Goal: Information Seeking & Learning: Learn about a topic

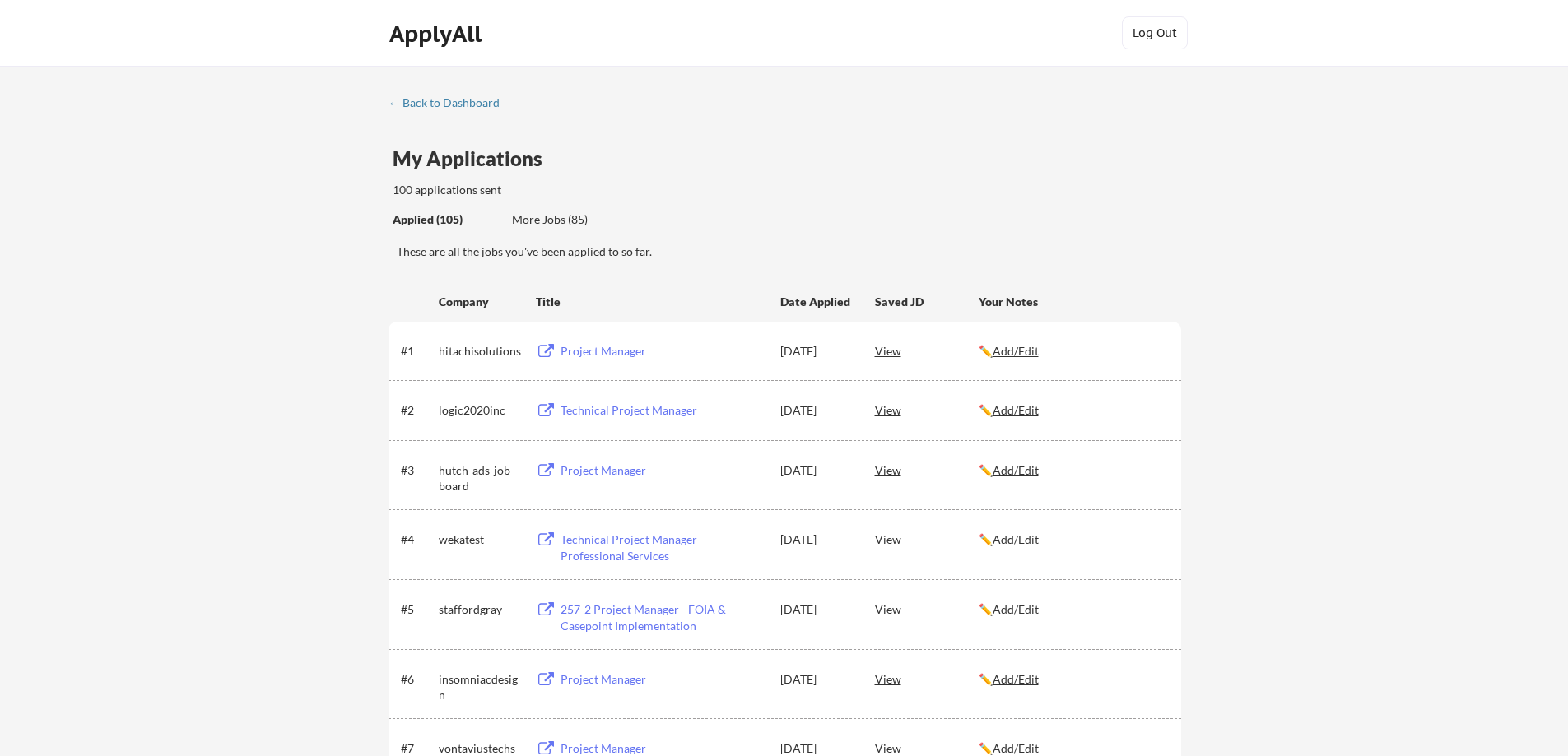
click at [556, 220] on div "More Jobs (85)" at bounding box center [572, 220] width 121 height 16
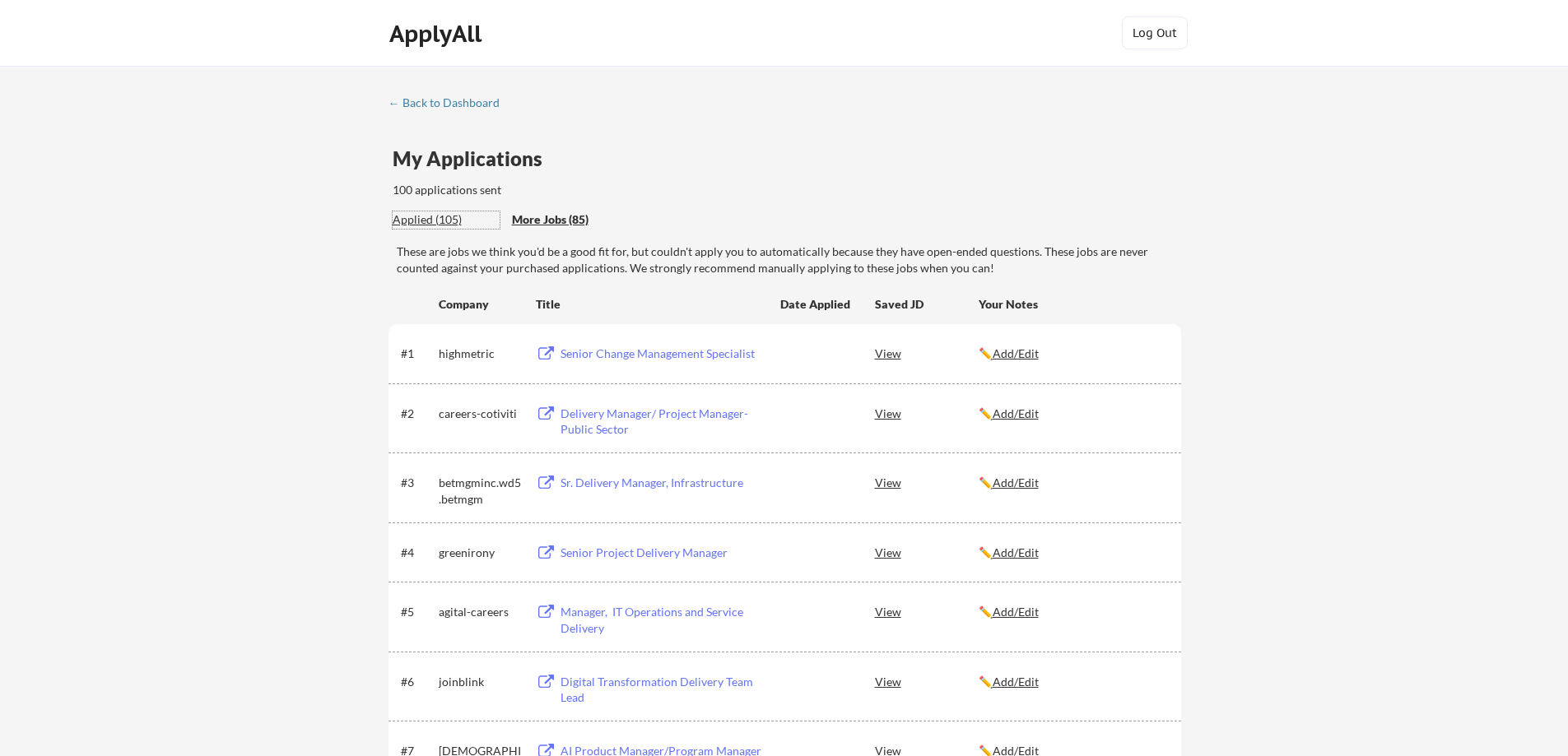
click at [430, 216] on div "Applied (105)" at bounding box center [445, 220] width 107 height 16
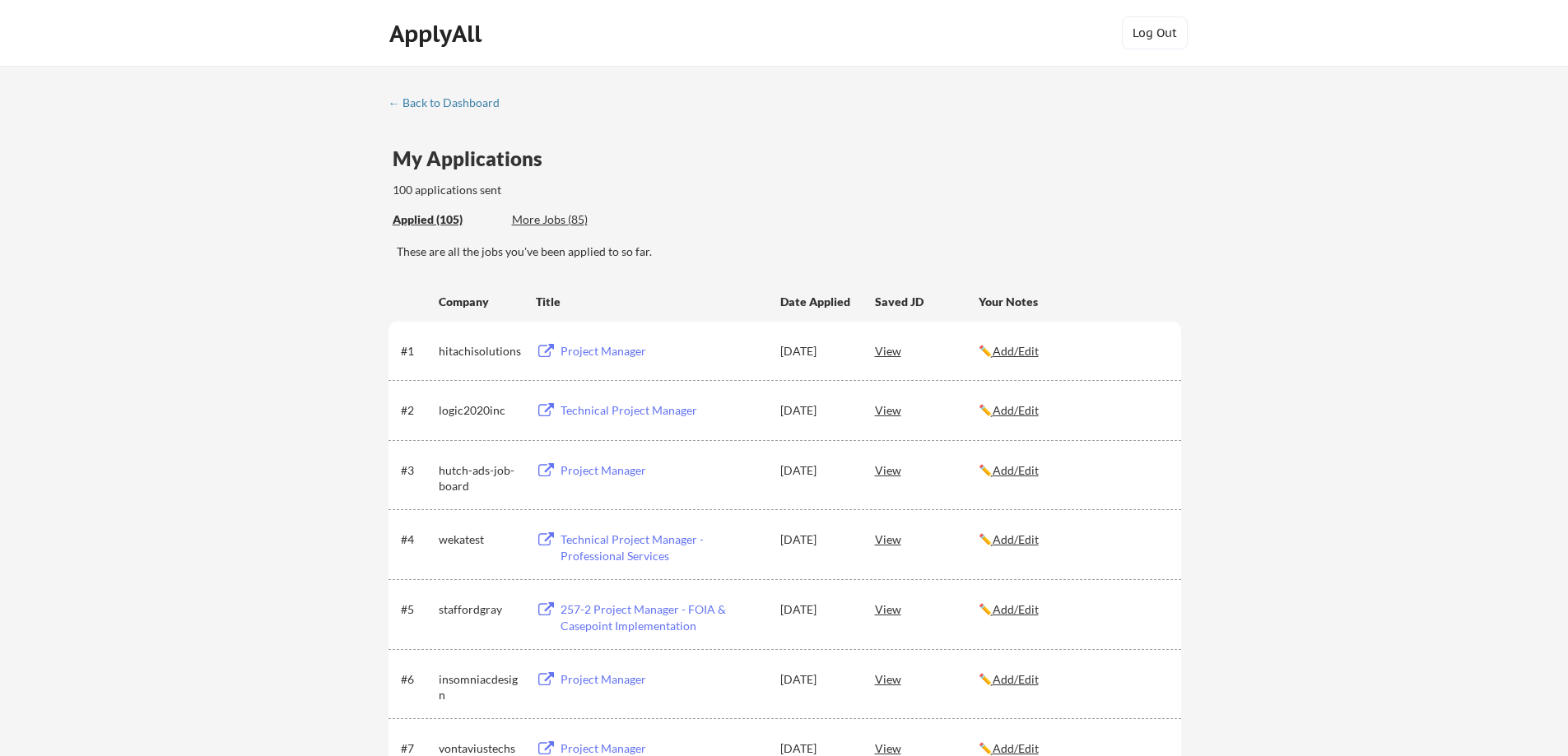
click at [469, 102] on div "← Back to Dashboard" at bounding box center [450, 102] width 123 height 11
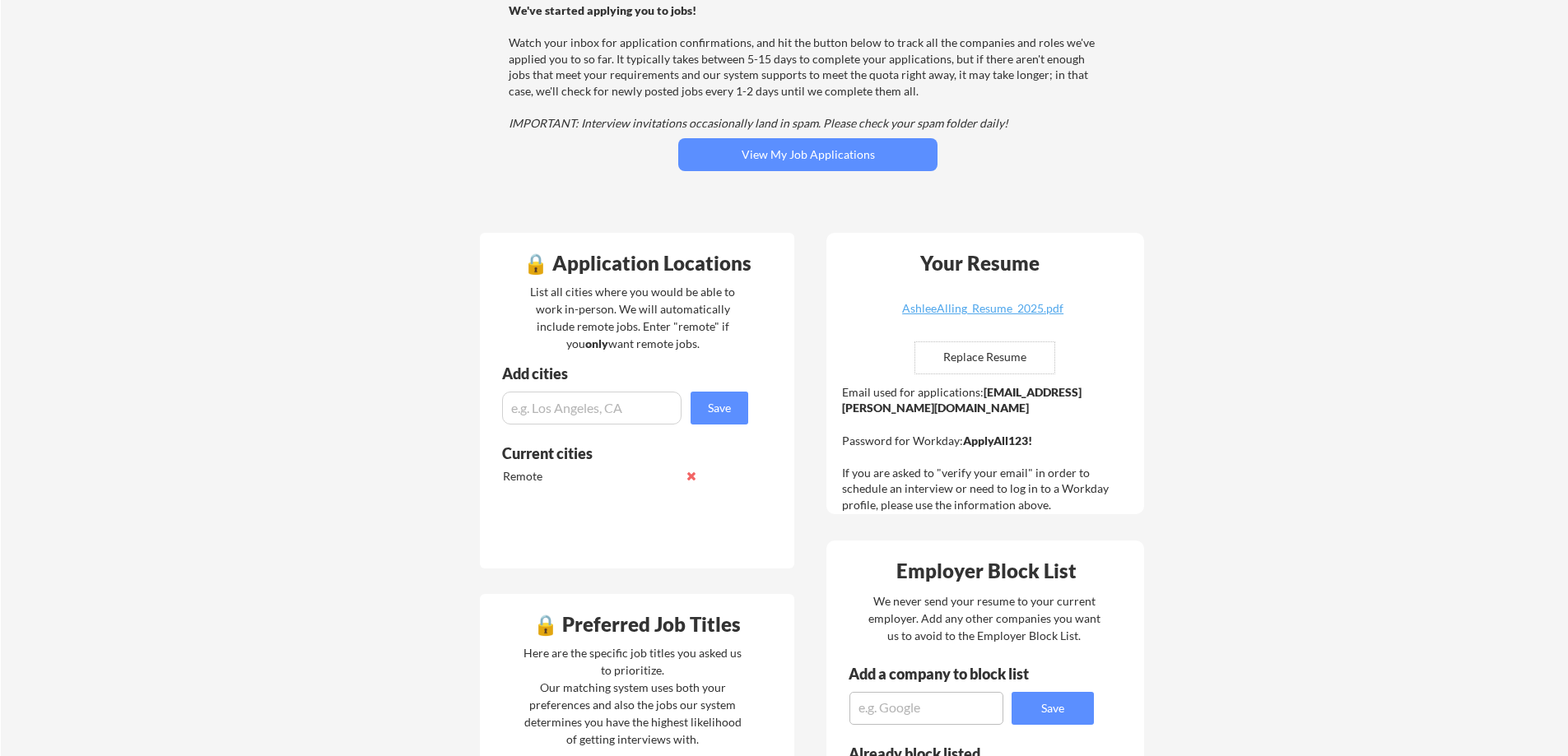
scroll to position [165, 0]
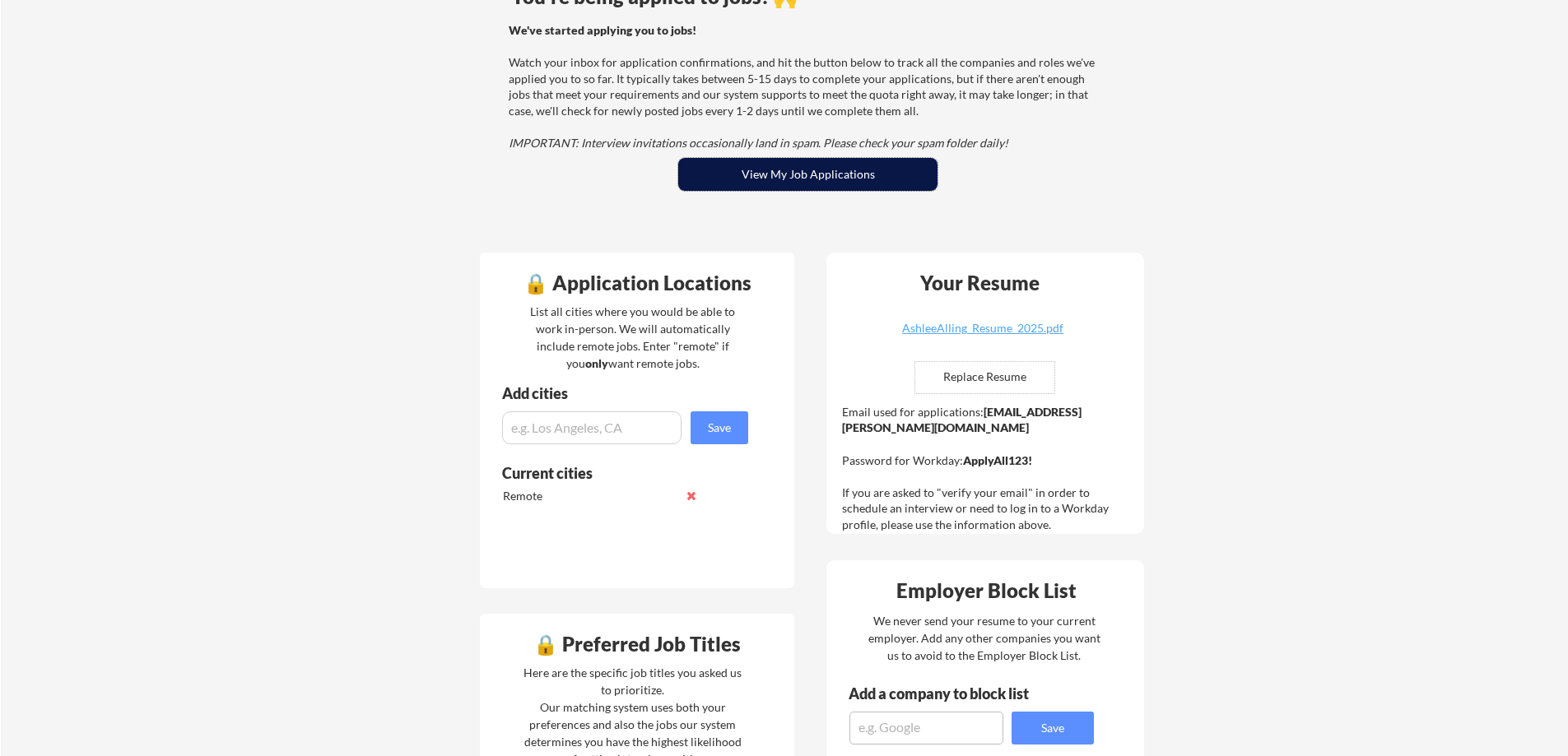
click at [860, 177] on button "View My Job Applications" at bounding box center [807, 174] width 260 height 33
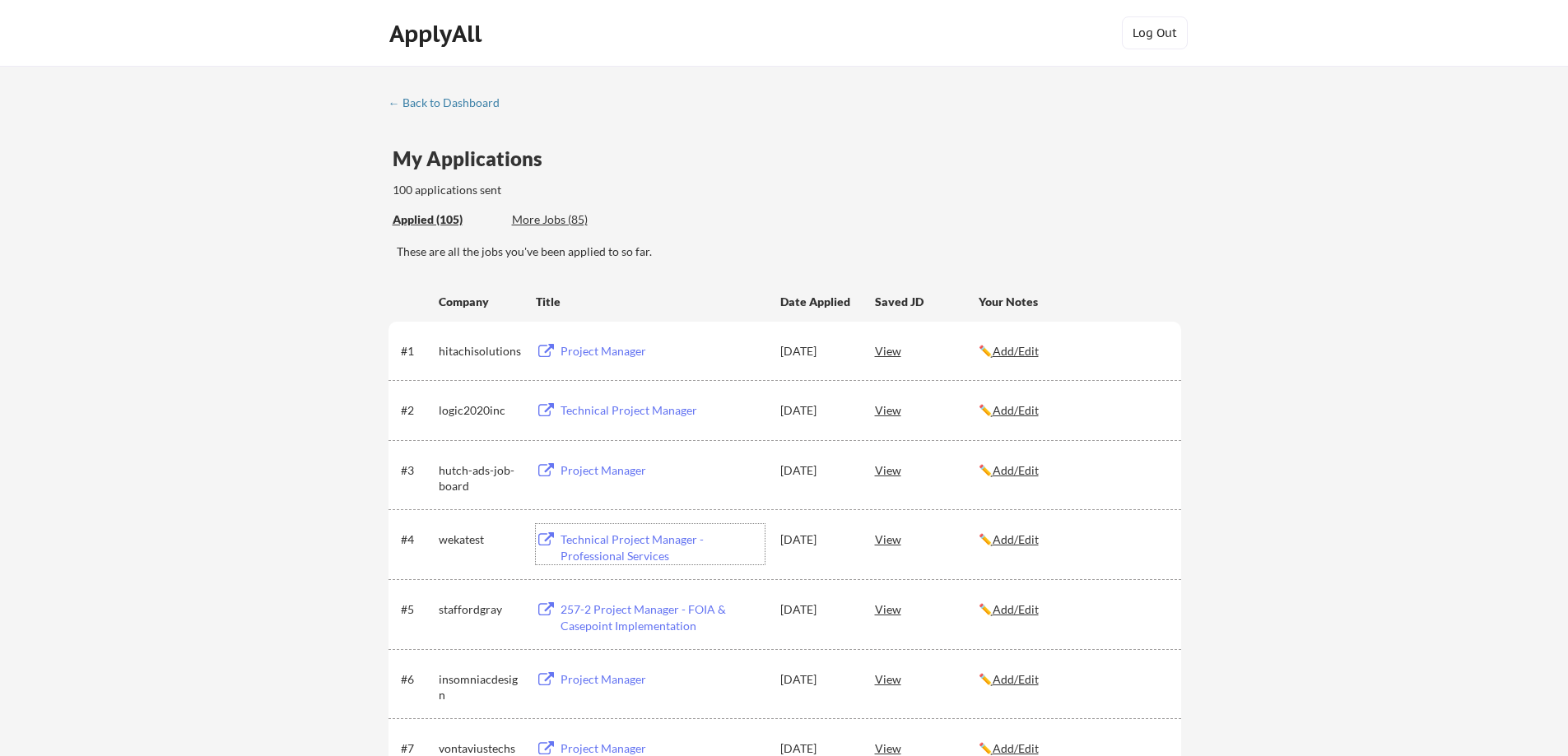
click at [659, 551] on div "Technical Project Manager - Professional Services" at bounding box center [662, 547] width 204 height 32
click at [893, 544] on div "View" at bounding box center [926, 539] width 103 height 30
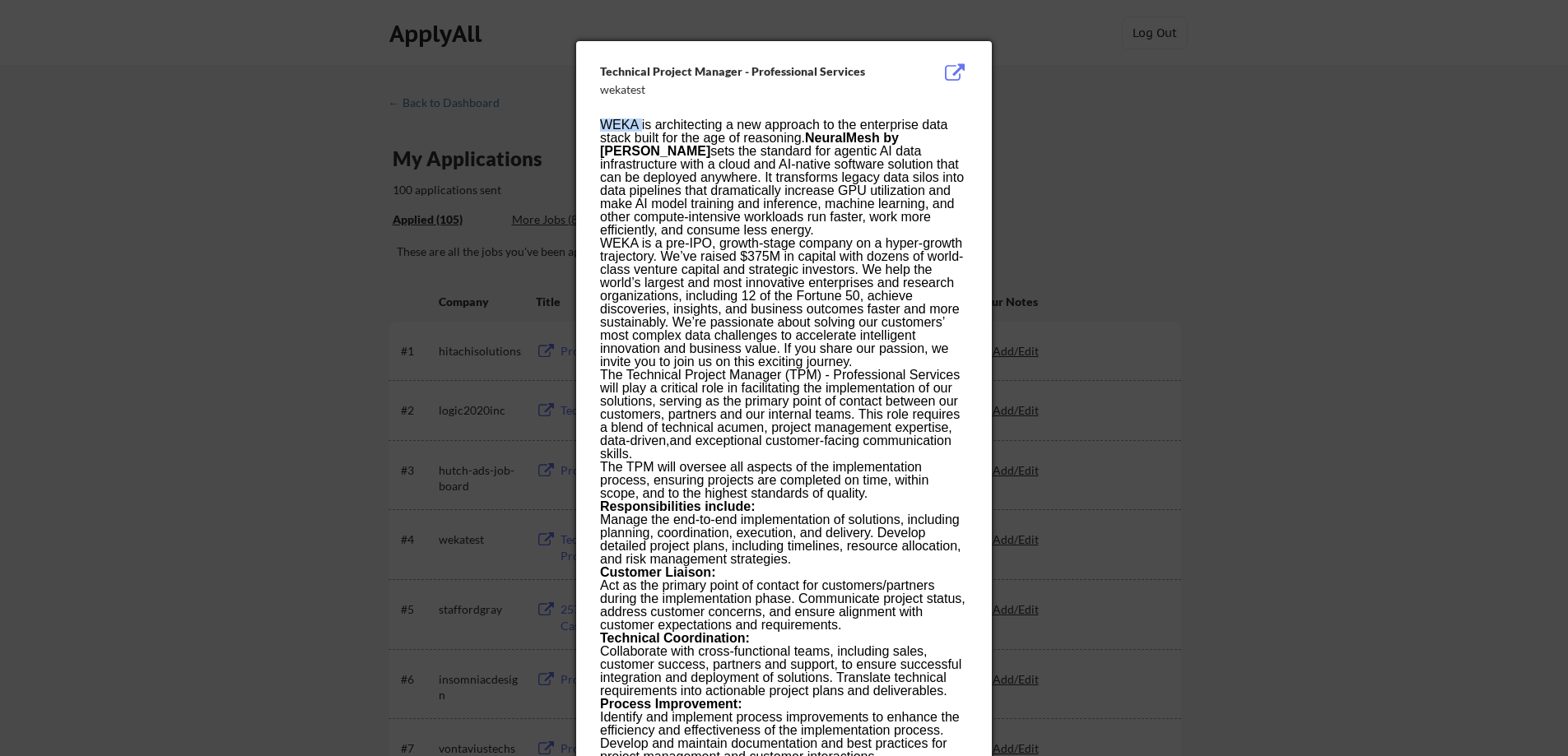
drag, startPoint x: 641, startPoint y: 123, endPoint x: 603, endPoint y: 122, distance: 38.0
click at [603, 122] on p "WEKA is architecting a new approach to the enterprise data stack built for the …" at bounding box center [783, 177] width 367 height 118
copy p "WEKA"
drag, startPoint x: 867, startPoint y: 71, endPoint x: 602, endPoint y: 74, distance: 265.0
click at [602, 74] on div "Technical Project Manager - Professional Services" at bounding box center [742, 71] width 285 height 16
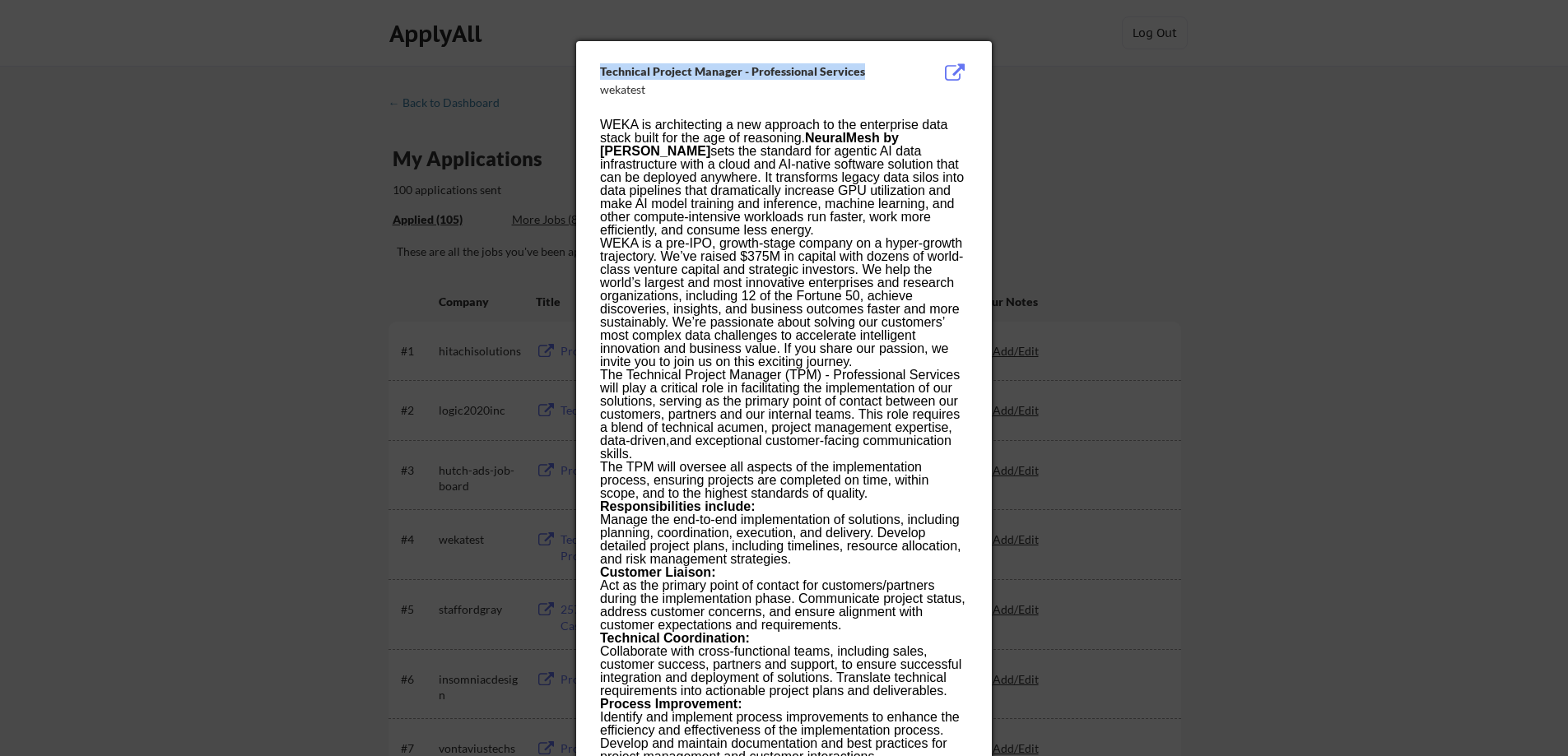
copy div "Technical Project Manager - Professional Services"
click at [1183, 215] on div at bounding box center [784, 378] width 1568 height 756
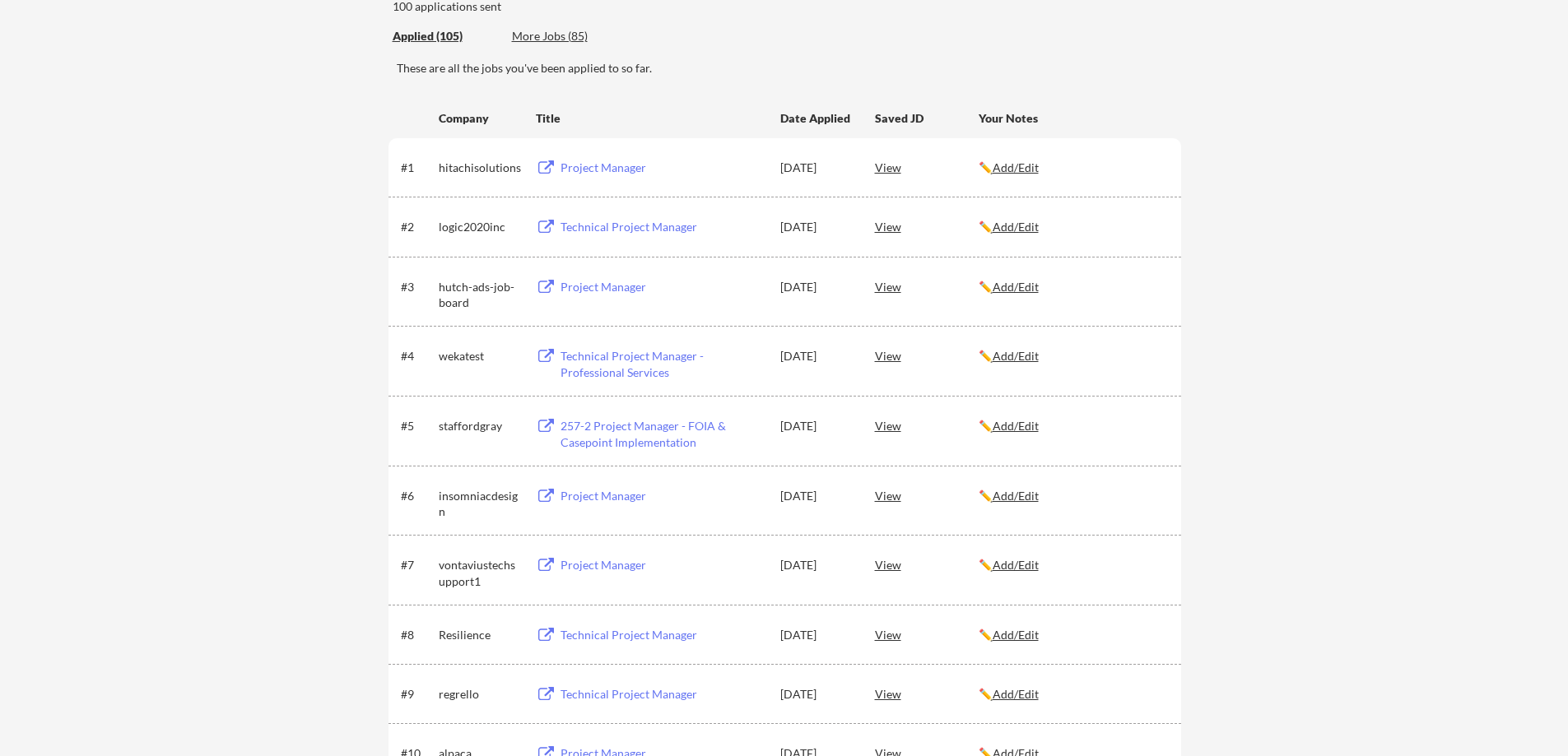
scroll to position [329, 0]
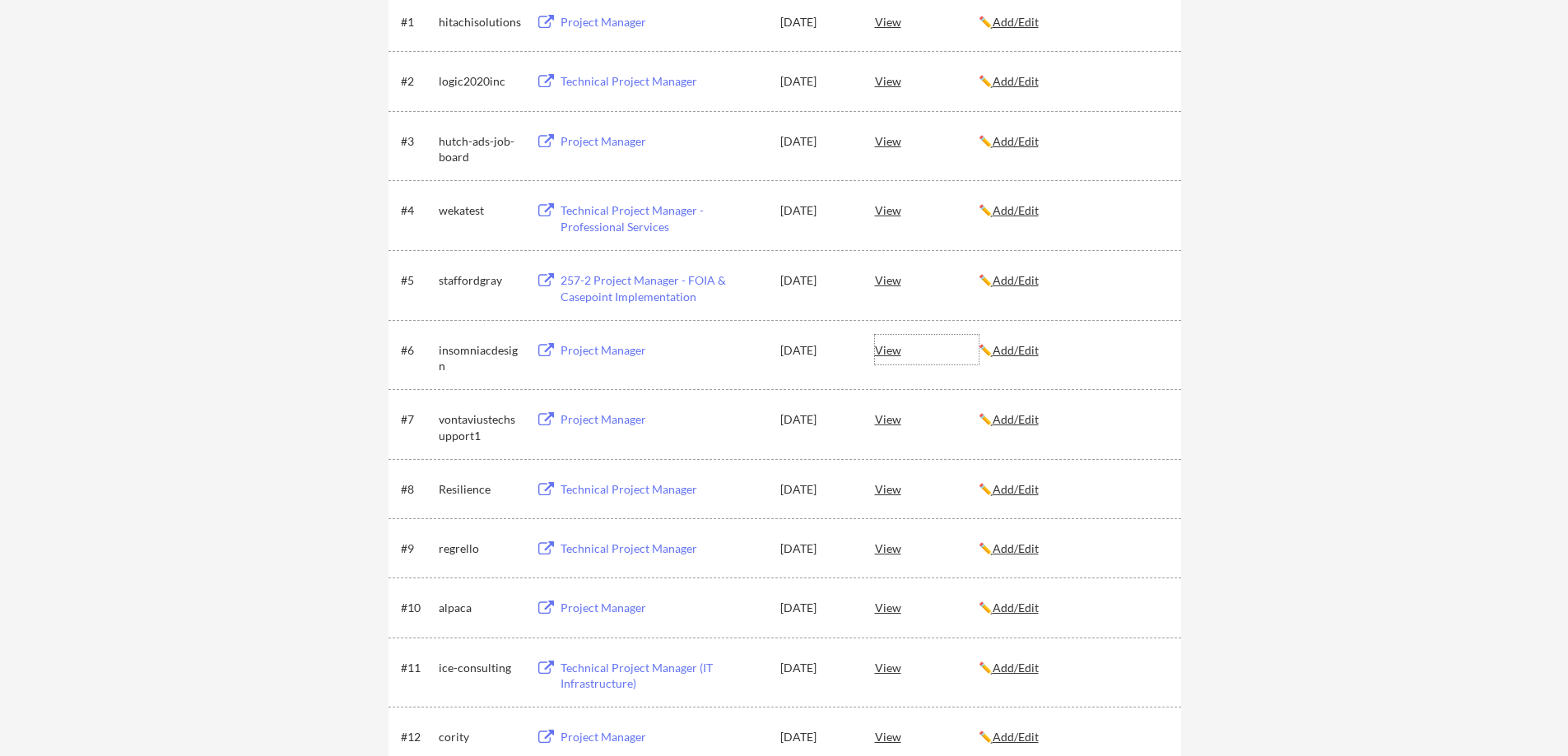
click at [894, 346] on div "View" at bounding box center [926, 350] width 103 height 30
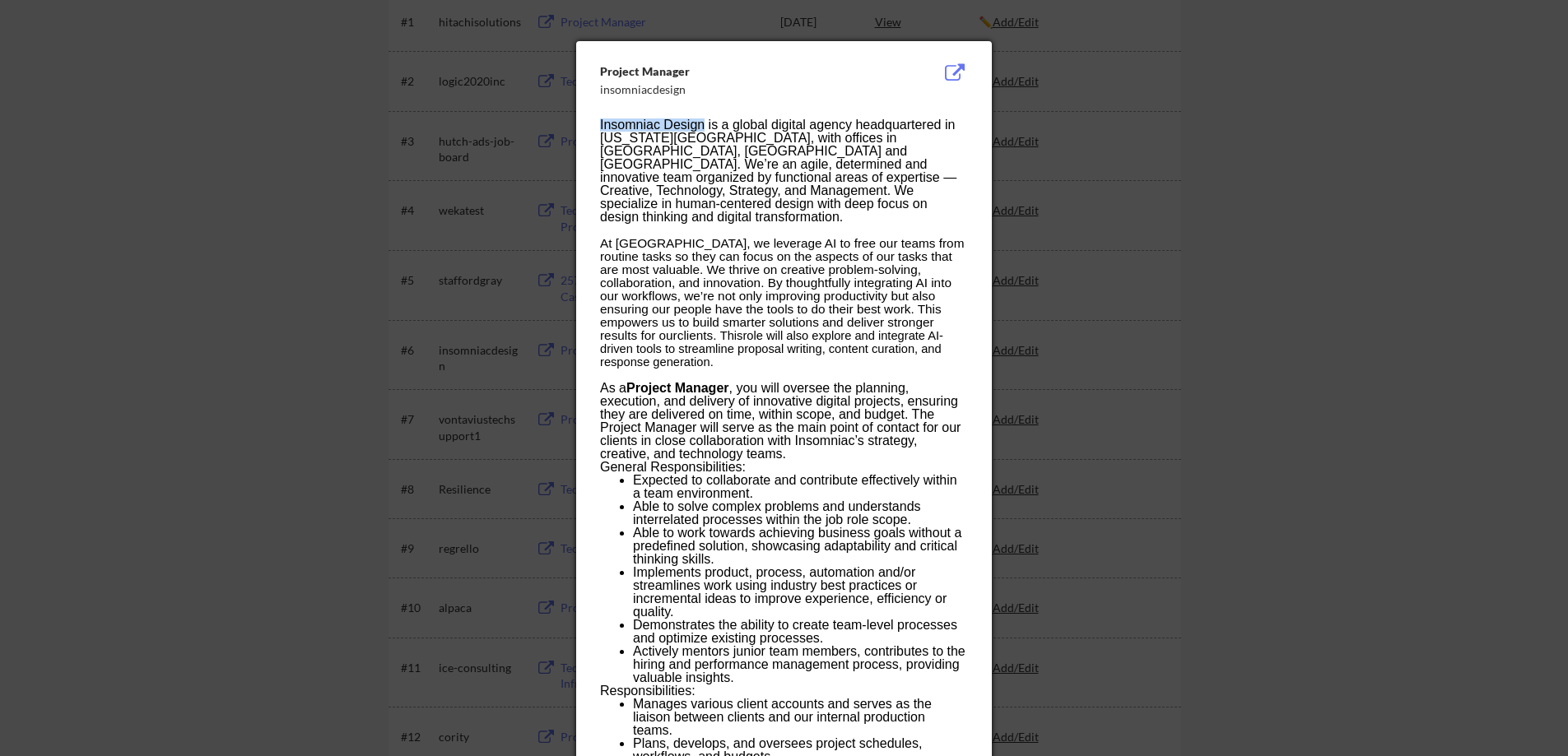
drag, startPoint x: 704, startPoint y: 123, endPoint x: 599, endPoint y: 123, distance: 105.0
click at [599, 123] on div "Project Manager insomniacdesign Insomniac Design is a global digital agency hea…" at bounding box center [784, 671] width 416 height 1261
copy span "Insomniac Design"
drag, startPoint x: 695, startPoint y: 74, endPoint x: 596, endPoint y: 68, distance: 99.2
click at [596, 68] on div "Project Manager insomniacdesign Insomniac Design is a global digital agency hea…" at bounding box center [784, 671] width 416 height 1261
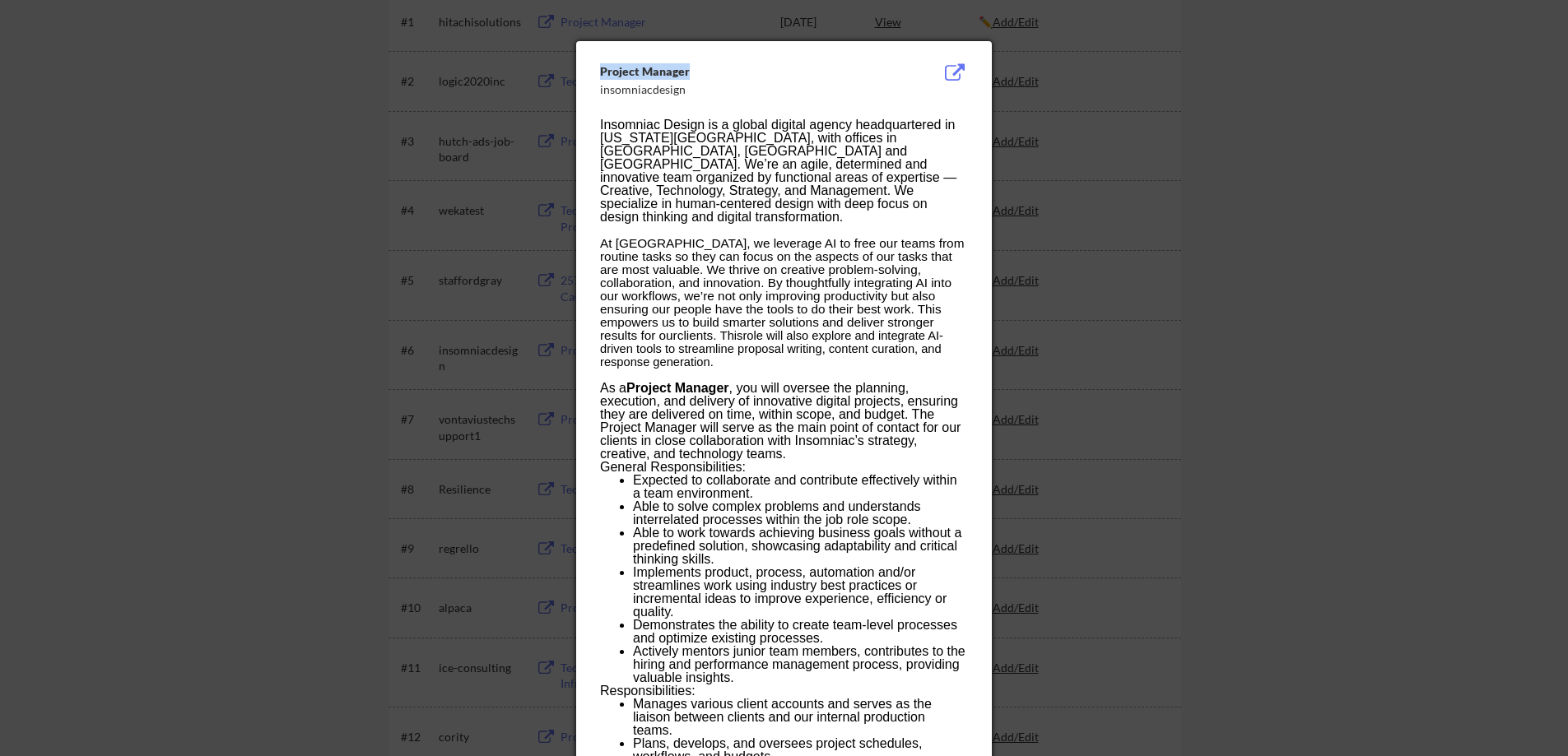
copy div "Project Manager"
click at [1111, 255] on div at bounding box center [784, 378] width 1568 height 756
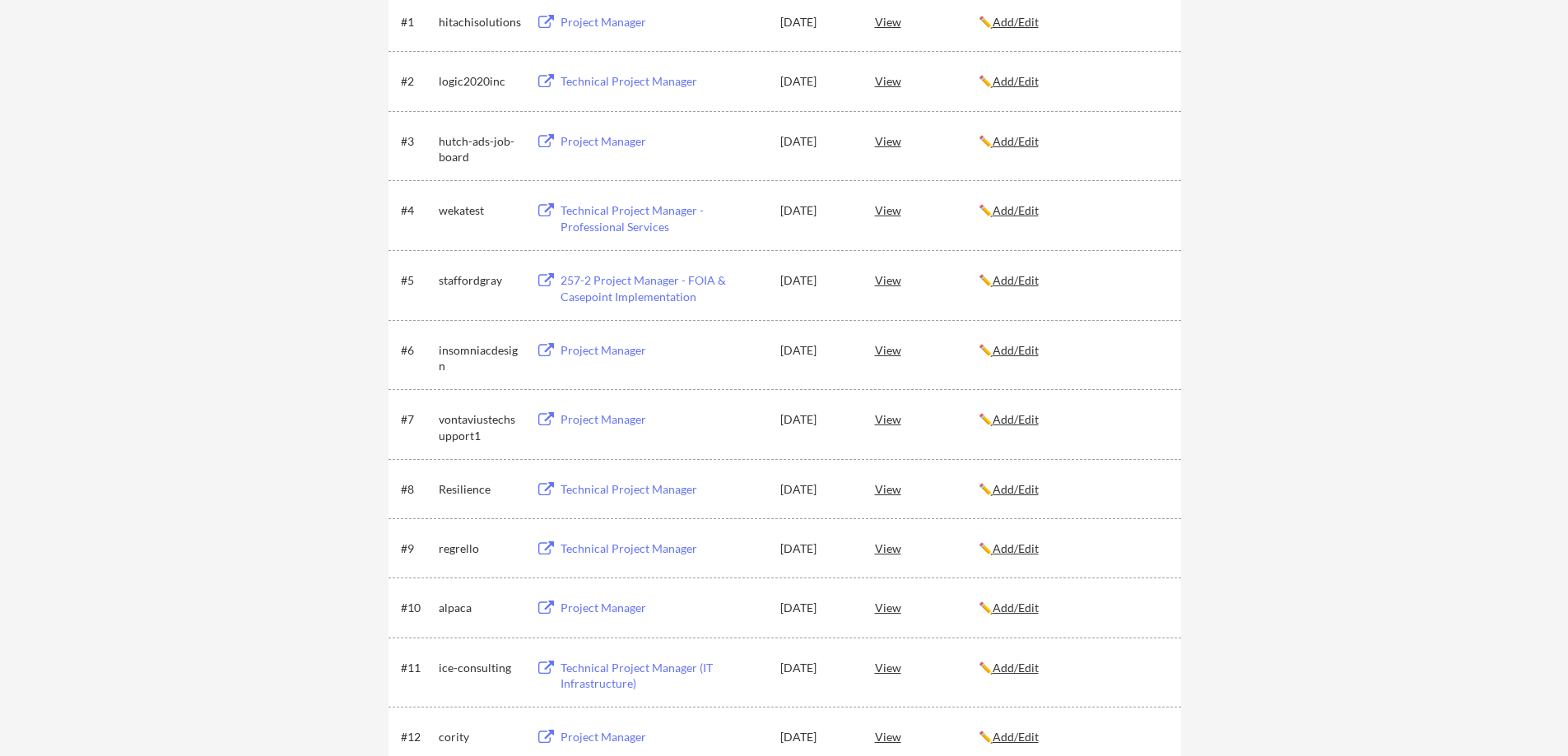
click at [890, 550] on div "View" at bounding box center [926, 548] width 103 height 30
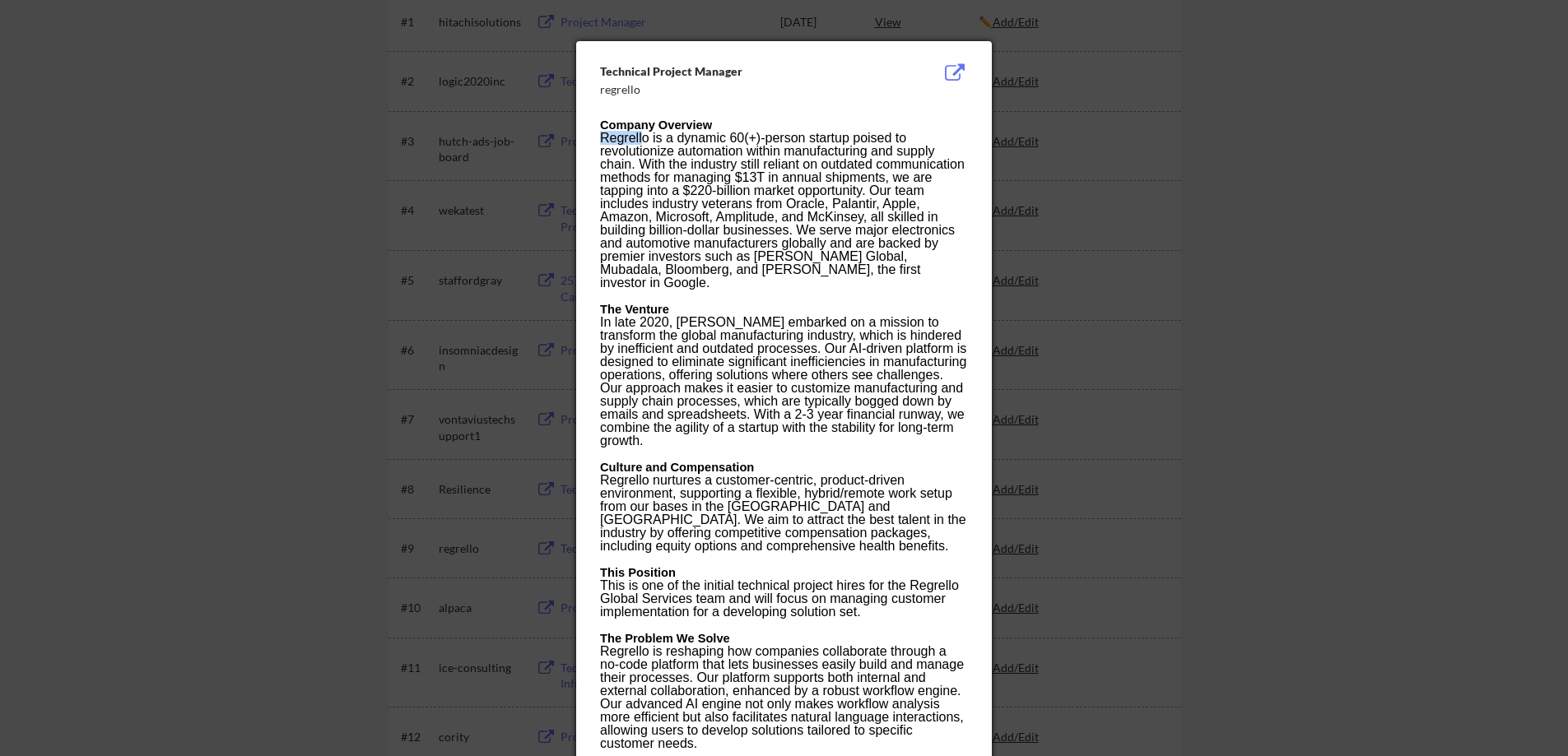
drag, startPoint x: 644, startPoint y: 138, endPoint x: 600, endPoint y: 137, distance: 44.0
click at [600, 137] on span "Regrello is a dynamic 60(+)-person startup poised to revolutionize automation w…" at bounding box center [782, 210] width 365 height 159
drag, startPoint x: 653, startPoint y: 136, endPoint x: 601, endPoint y: 137, distance: 52.0
click at [601, 137] on span "Regrello is a dynamic 60(+)-person startup poised to revolutionize automation w…" at bounding box center [782, 210] width 365 height 159
copy span "Regrello"
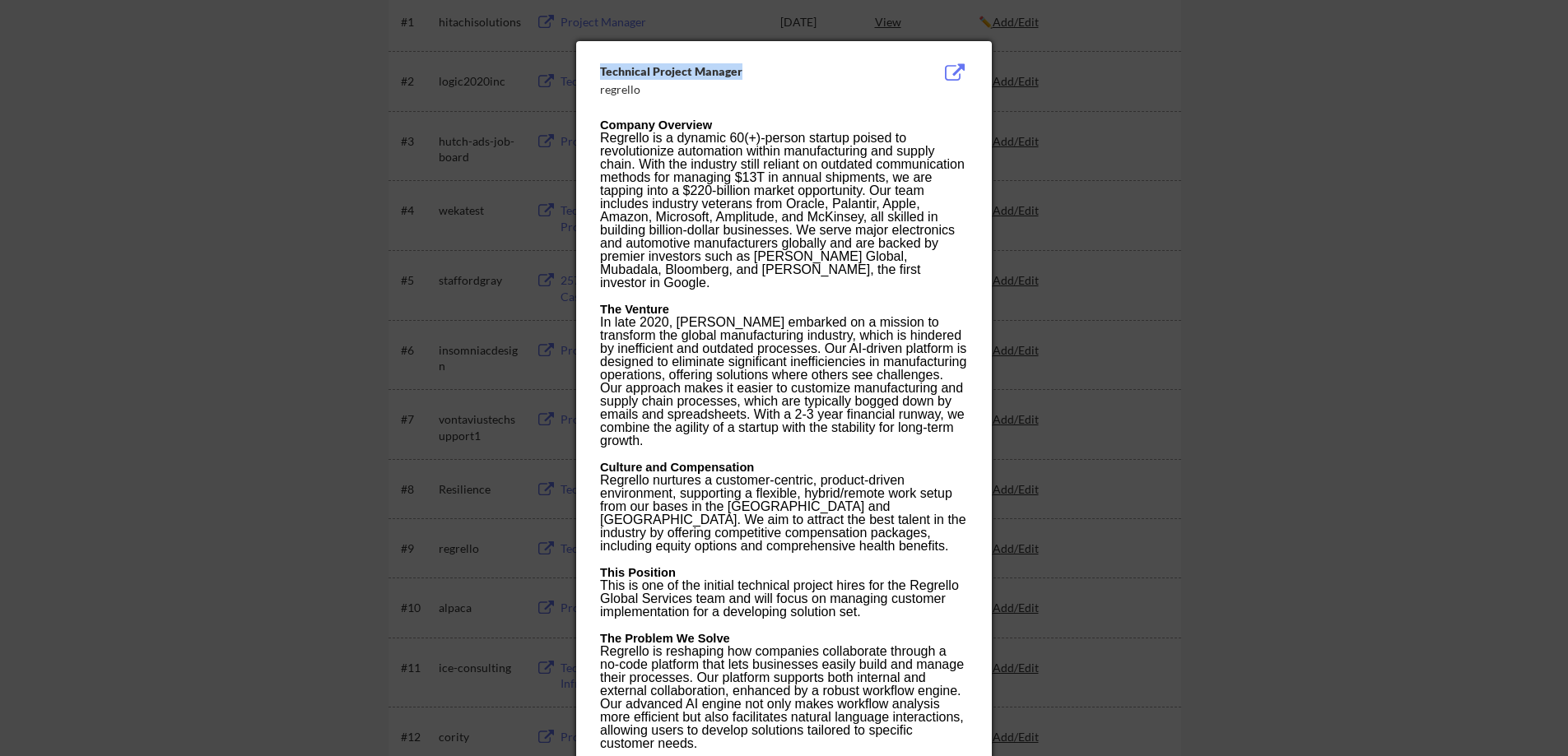
drag, startPoint x: 690, startPoint y: 65, endPoint x: 596, endPoint y: 67, distance: 94.0
copy div "Technical Project Manager"
click at [422, 302] on div at bounding box center [784, 378] width 1568 height 756
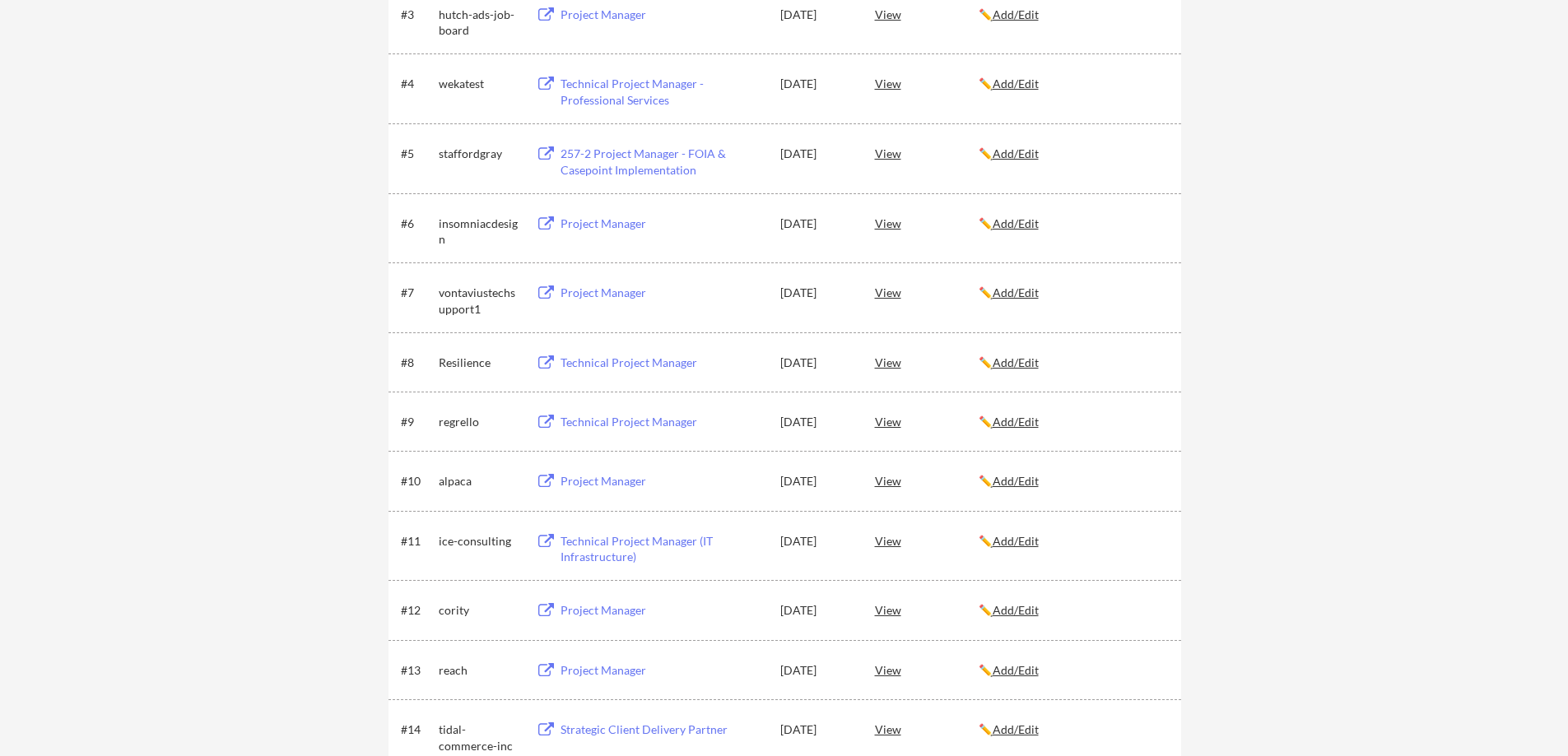
scroll to position [576, 0]
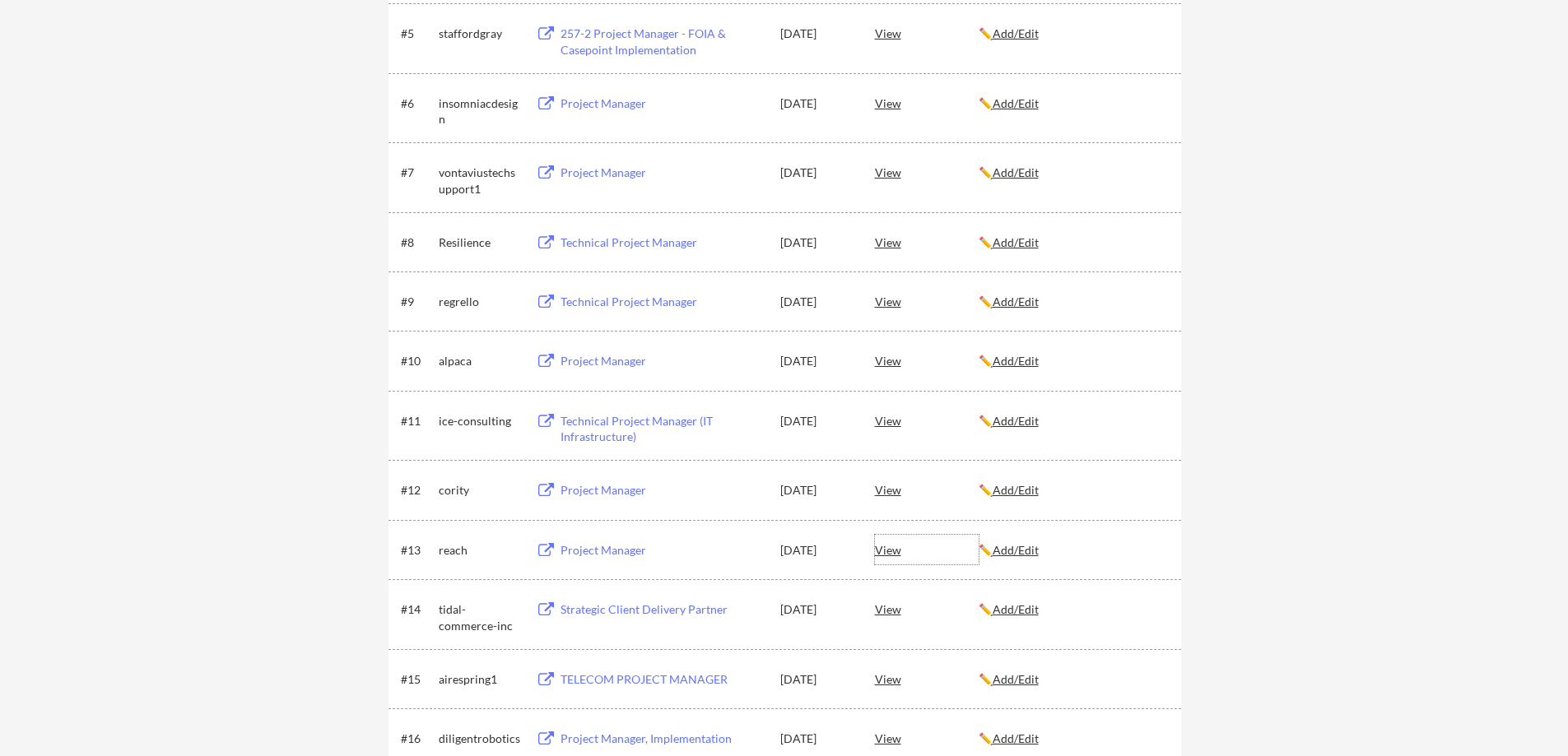
click at [898, 548] on div "View" at bounding box center [926, 549] width 103 height 30
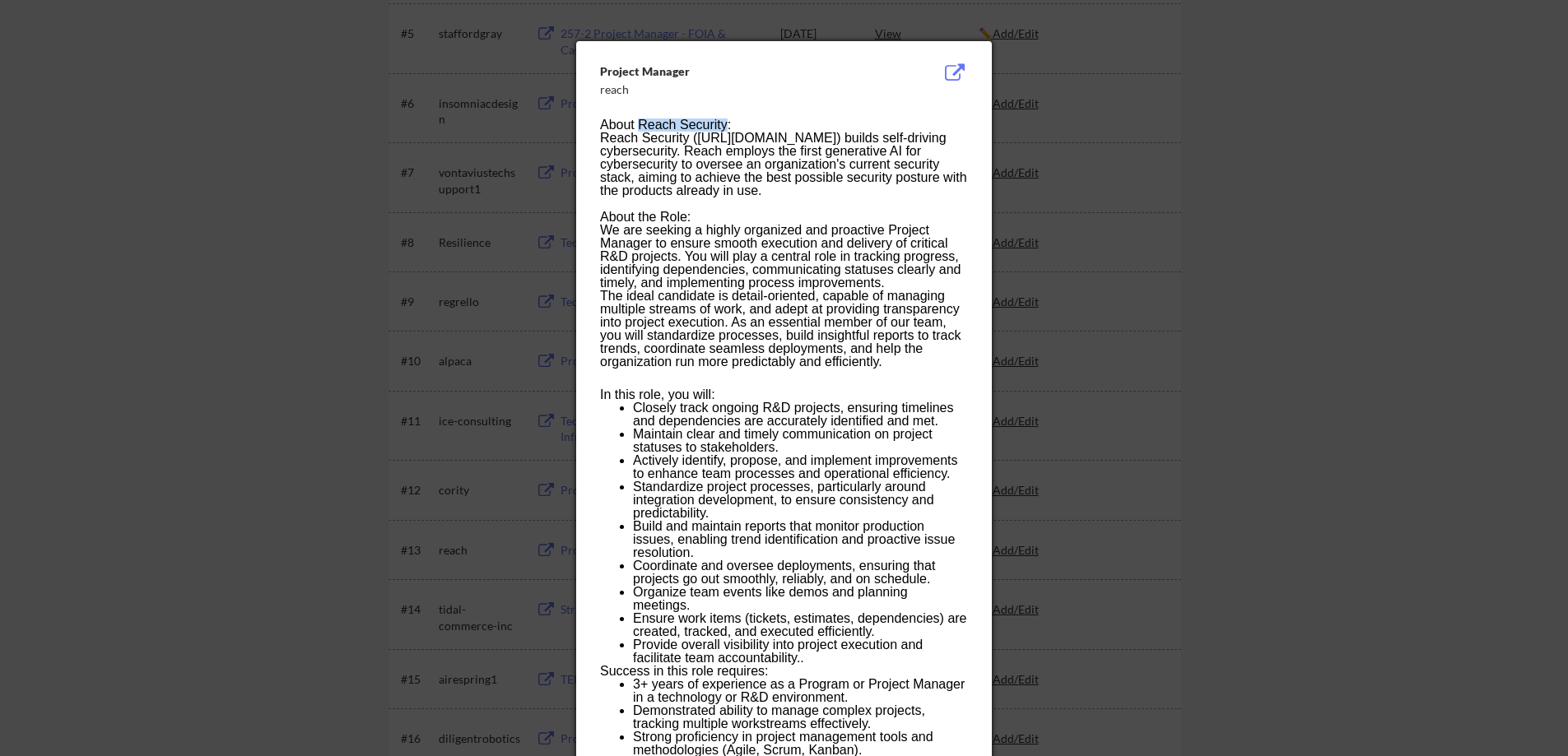
drag, startPoint x: 726, startPoint y: 122, endPoint x: 637, endPoint y: 122, distance: 89.0
click at [637, 122] on h2 "About Reach Security:" at bounding box center [783, 124] width 367 height 13
copy h2 "Reach Security"
drag, startPoint x: 1268, startPoint y: 308, endPoint x: 951, endPoint y: 359, distance: 321.1
click at [1267, 308] on div at bounding box center [784, 378] width 1568 height 756
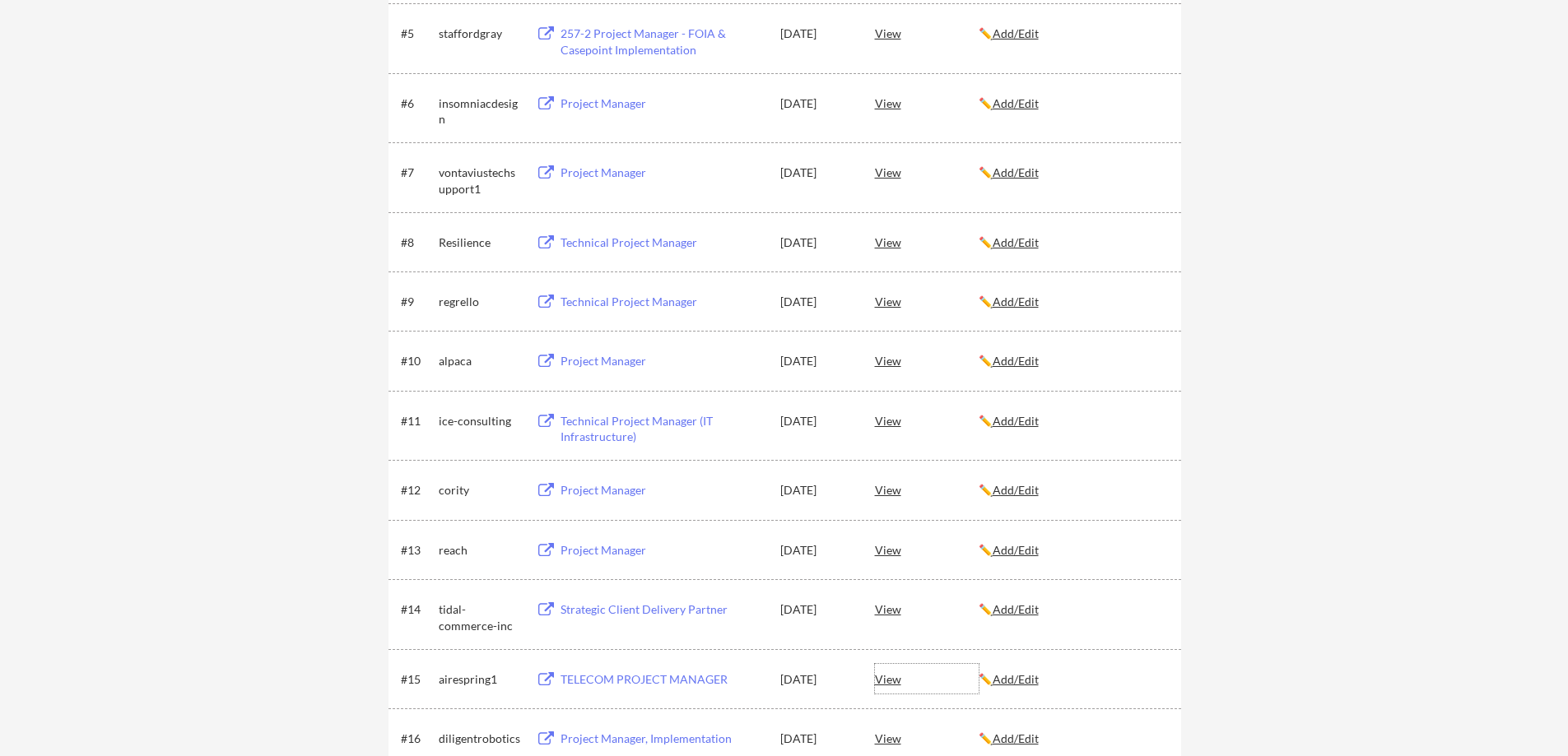
click at [892, 680] on div "View" at bounding box center [926, 679] width 103 height 30
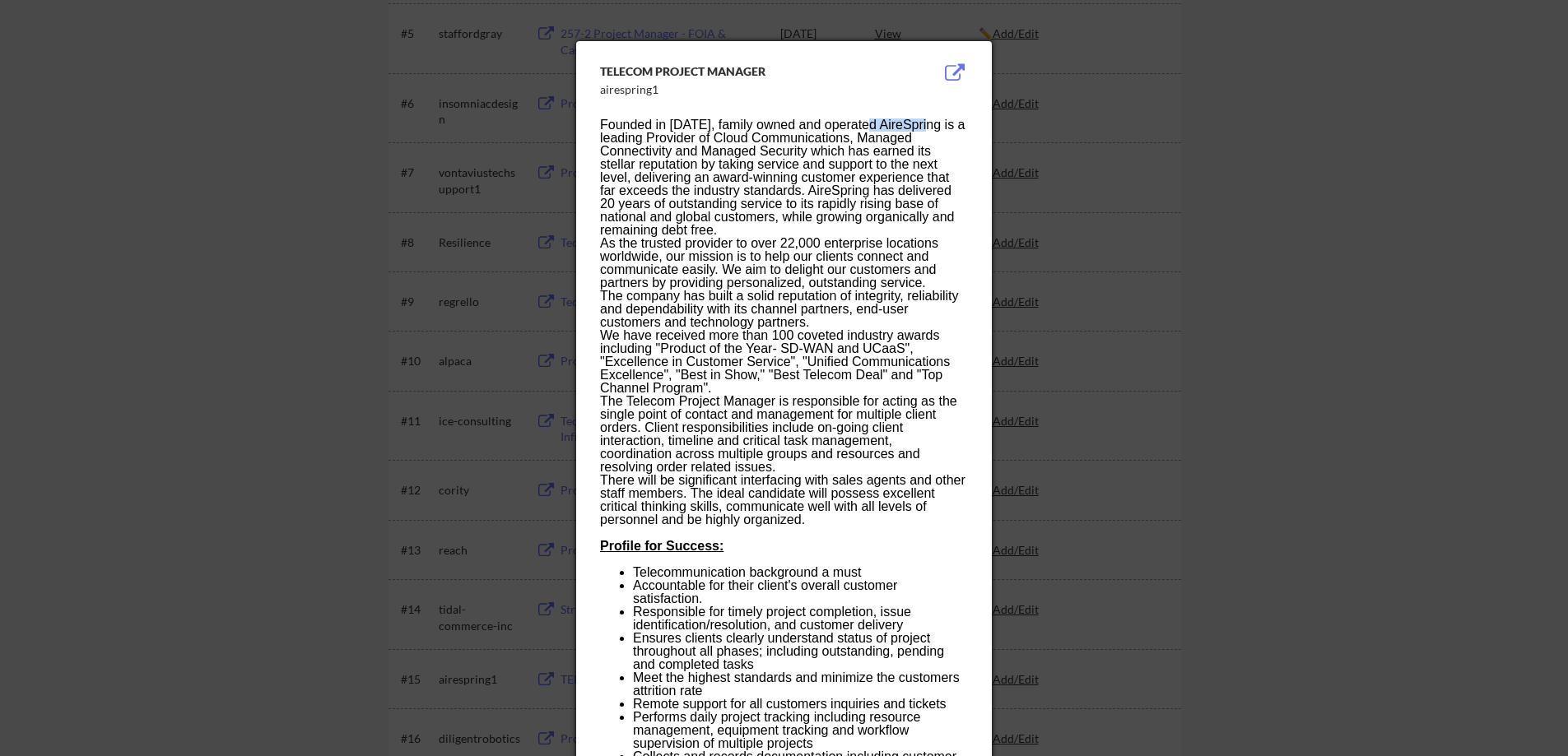
drag, startPoint x: 868, startPoint y: 122, endPoint x: 927, endPoint y: 128, distance: 59.3
click at [927, 128] on p "Founded in 2001, family owned and operated AireSpring is a leading Provider of …" at bounding box center [783, 177] width 367 height 118
copy p "AireSpring"
